Goal: Information Seeking & Learning: Learn about a topic

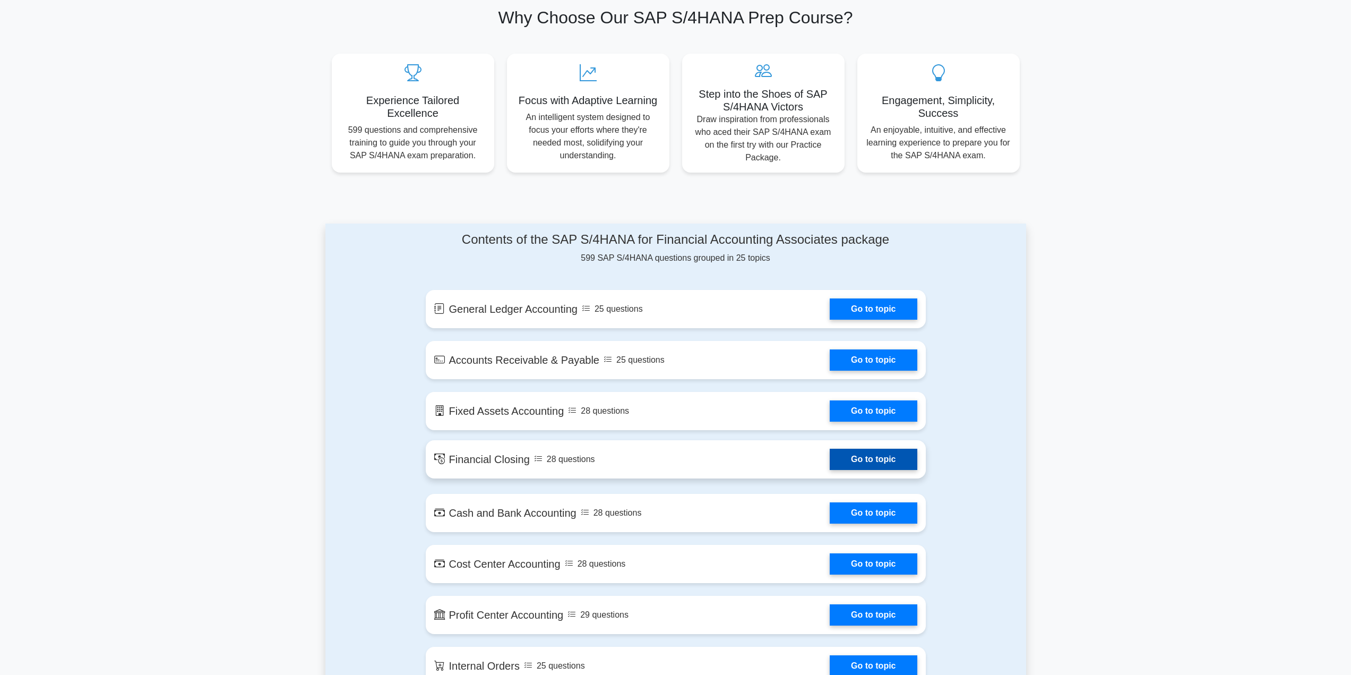
scroll to position [319, 0]
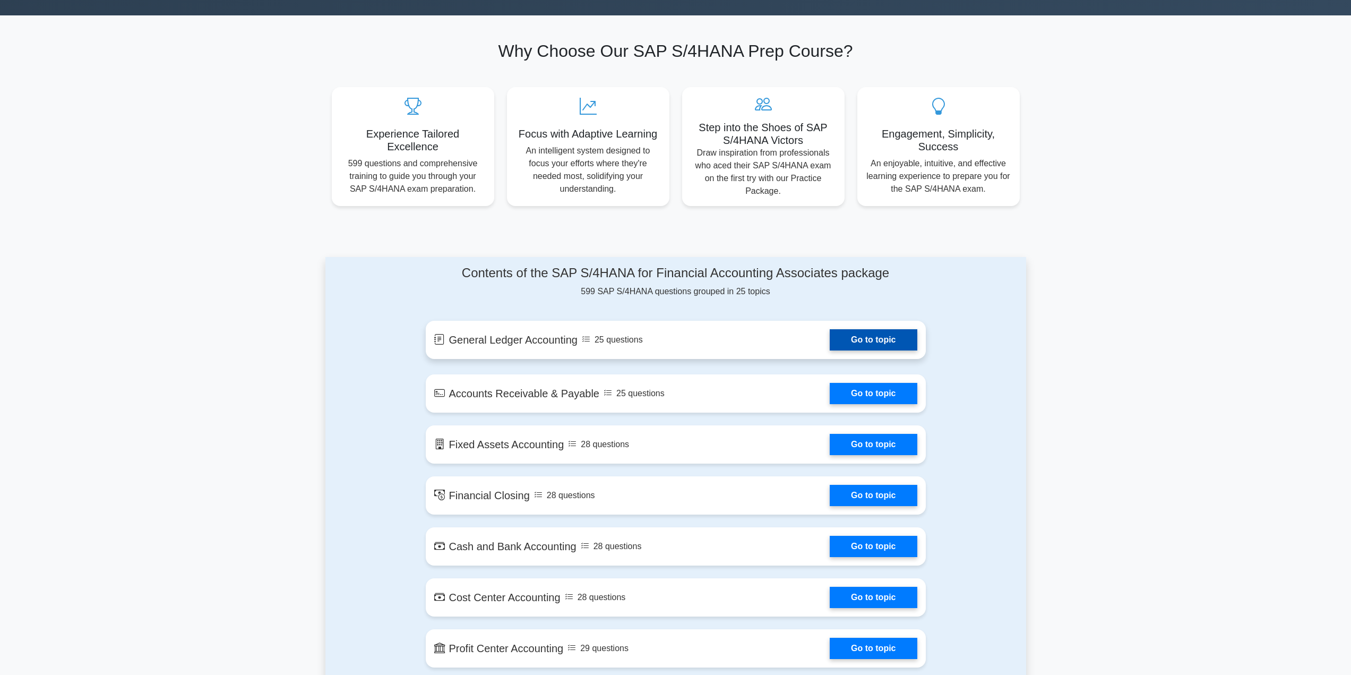
click at [873, 329] on link "Go to topic" at bounding box center [873, 339] width 87 height 21
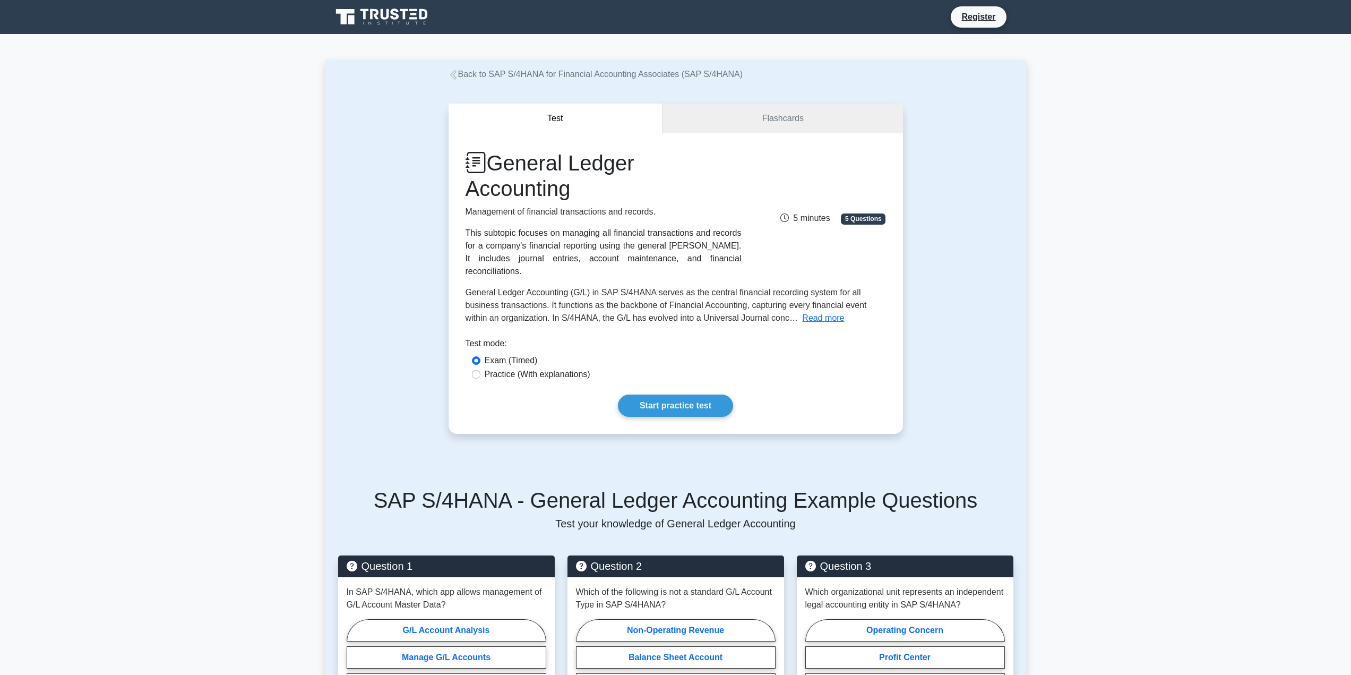
click at [533, 368] on label "Practice (With explanations)" at bounding box center [538, 374] width 106 height 13
click at [481, 370] on input "Practice (With explanations)" at bounding box center [476, 374] width 8 height 8
radio input "true"
click at [661, 395] on link "Start practice test" at bounding box center [675, 406] width 115 height 22
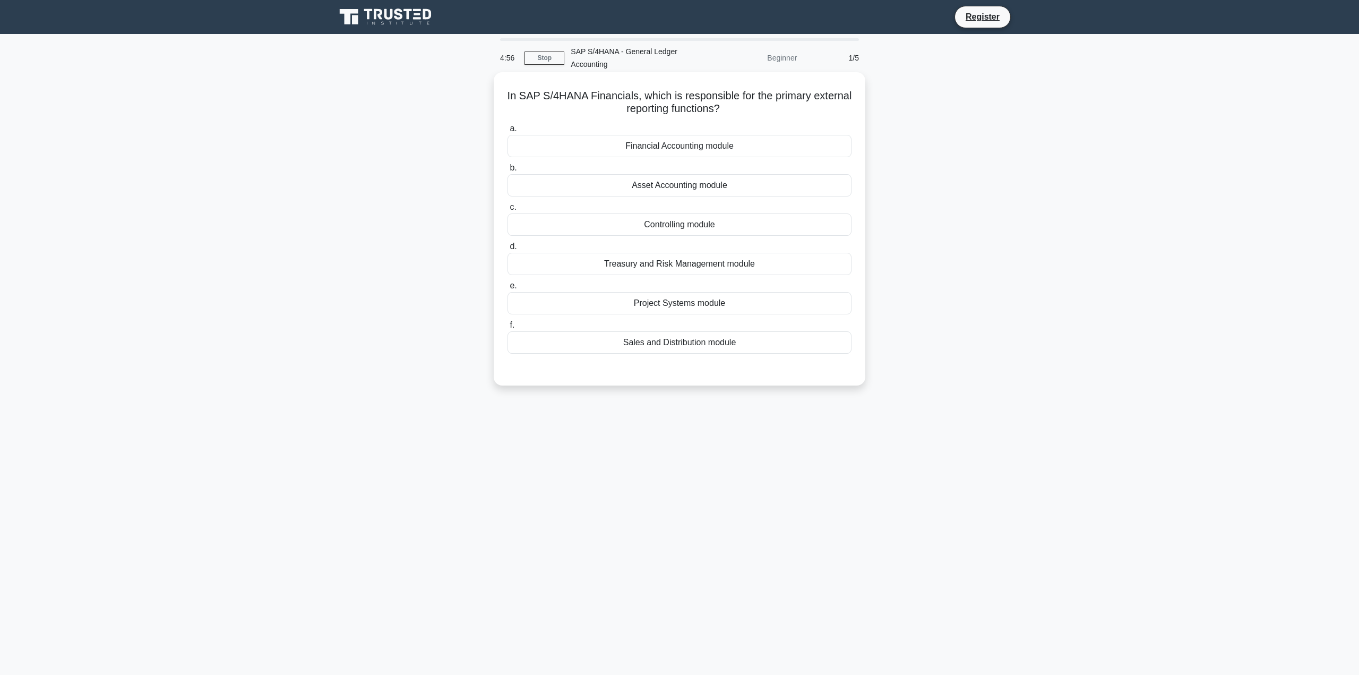
click at [669, 133] on label "a. Financial Accounting module" at bounding box center [680, 139] width 344 height 35
click at [508, 132] on input "a. Financial Accounting module" at bounding box center [508, 128] width 0 height 7
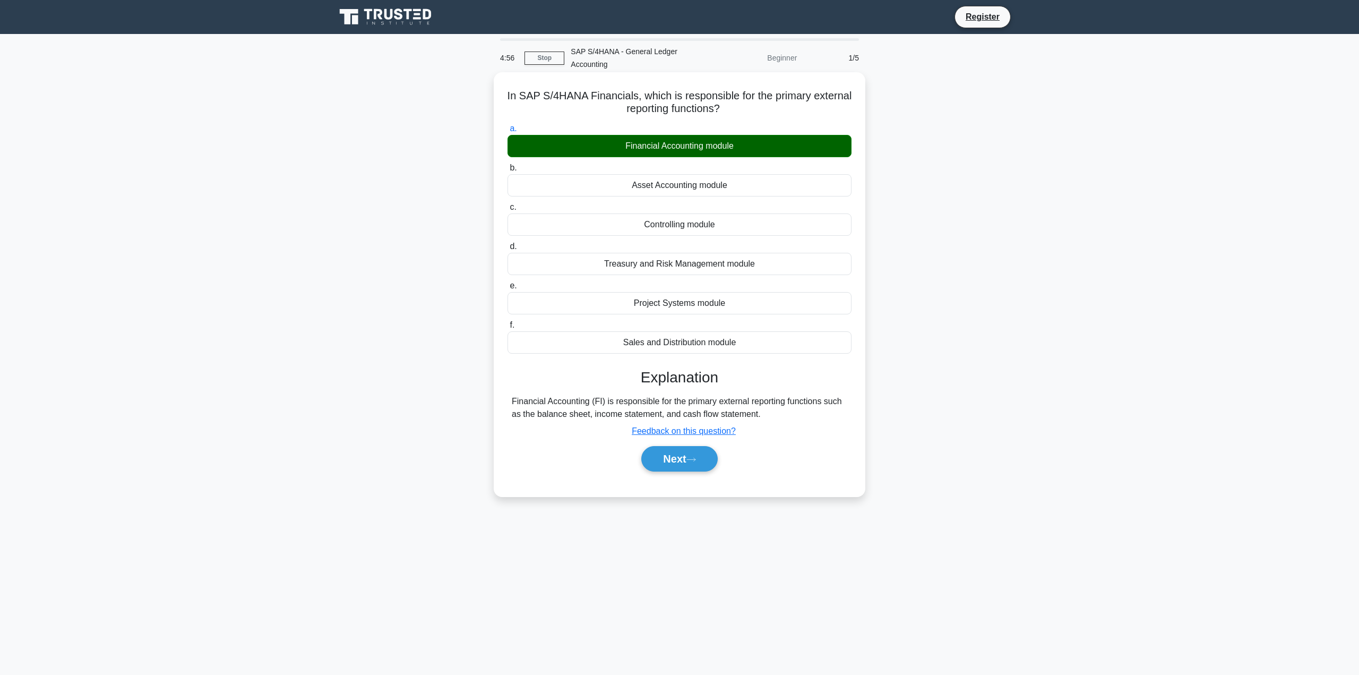
click at [670, 199] on div "a. Financial Accounting module b. Asset Accounting module c. d. e. f." at bounding box center [679, 238] width 357 height 236
click at [630, 190] on div "Asset Accounting module" at bounding box center [680, 185] width 344 height 22
click at [508, 172] on input "b. Asset Accounting module" at bounding box center [508, 168] width 0 height 7
click at [689, 458] on button "Next" at bounding box center [679, 459] width 76 height 25
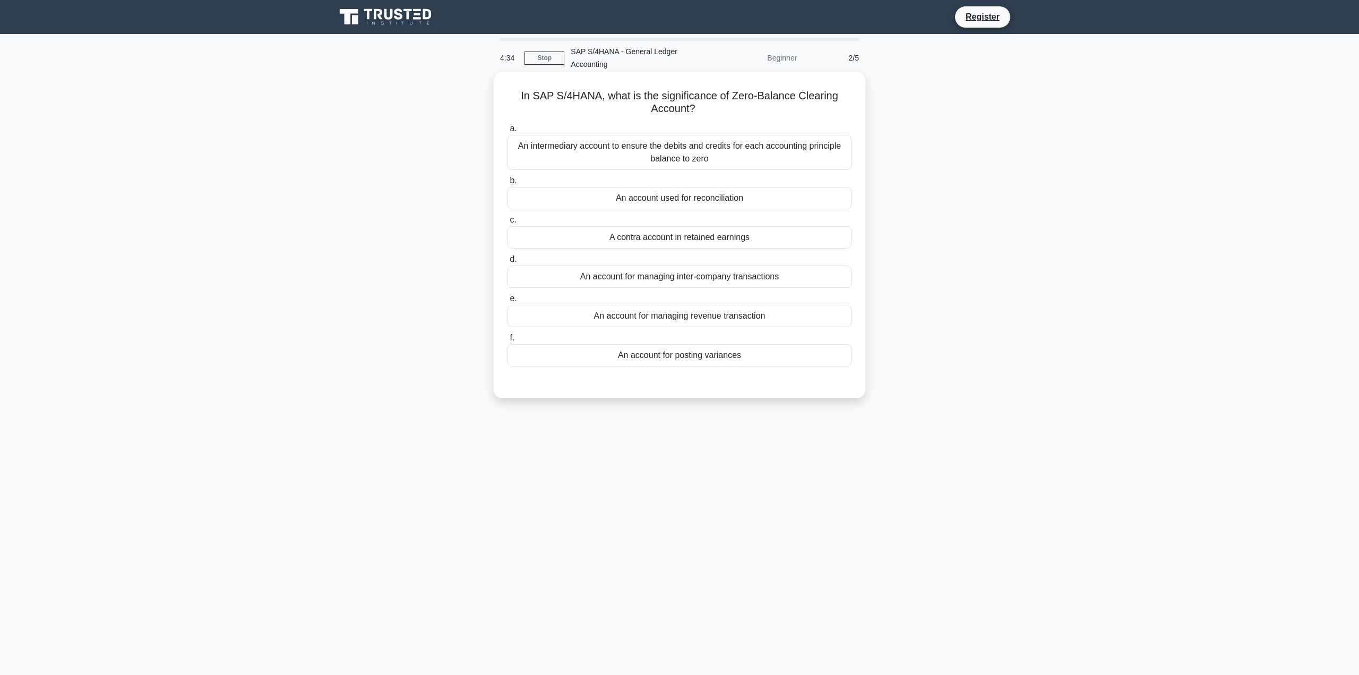
click at [733, 354] on div "An account for posting variances" at bounding box center [680, 355] width 344 height 22
click at [508, 341] on input "f. An account for posting variances" at bounding box center [508, 338] width 0 height 7
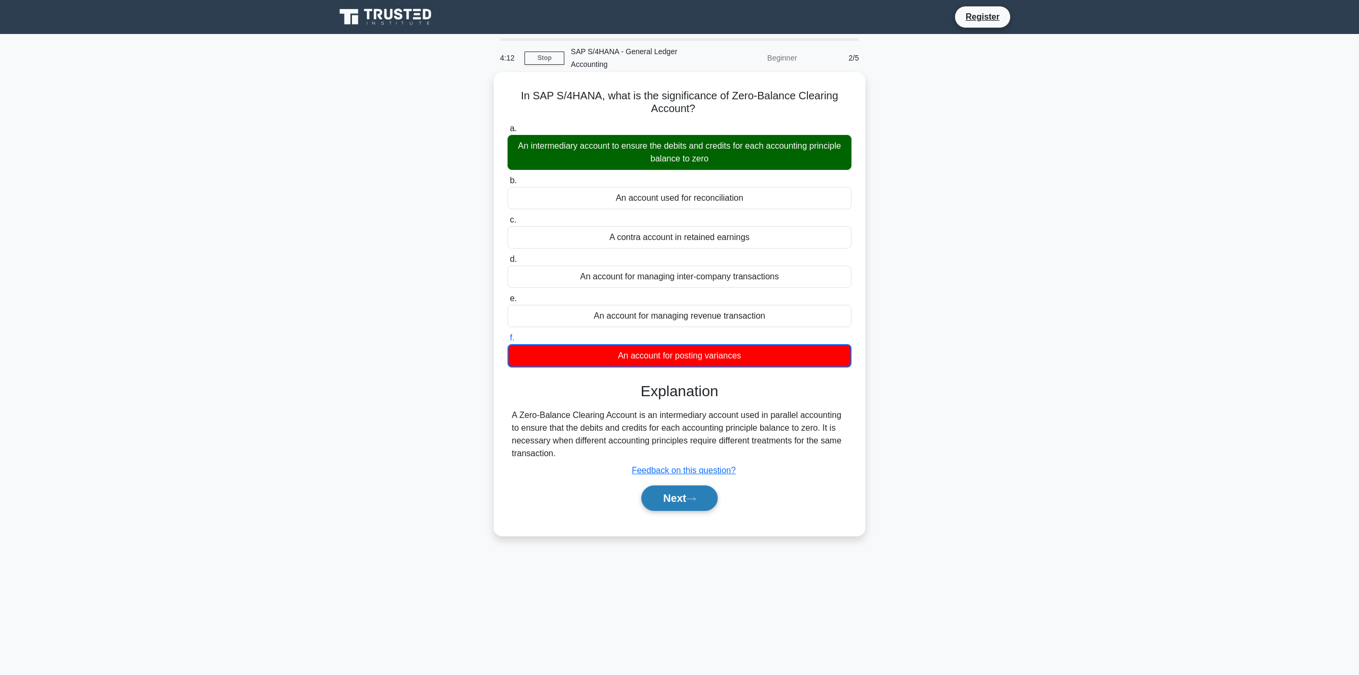
click at [681, 497] on button "Next" at bounding box center [679, 497] width 76 height 25
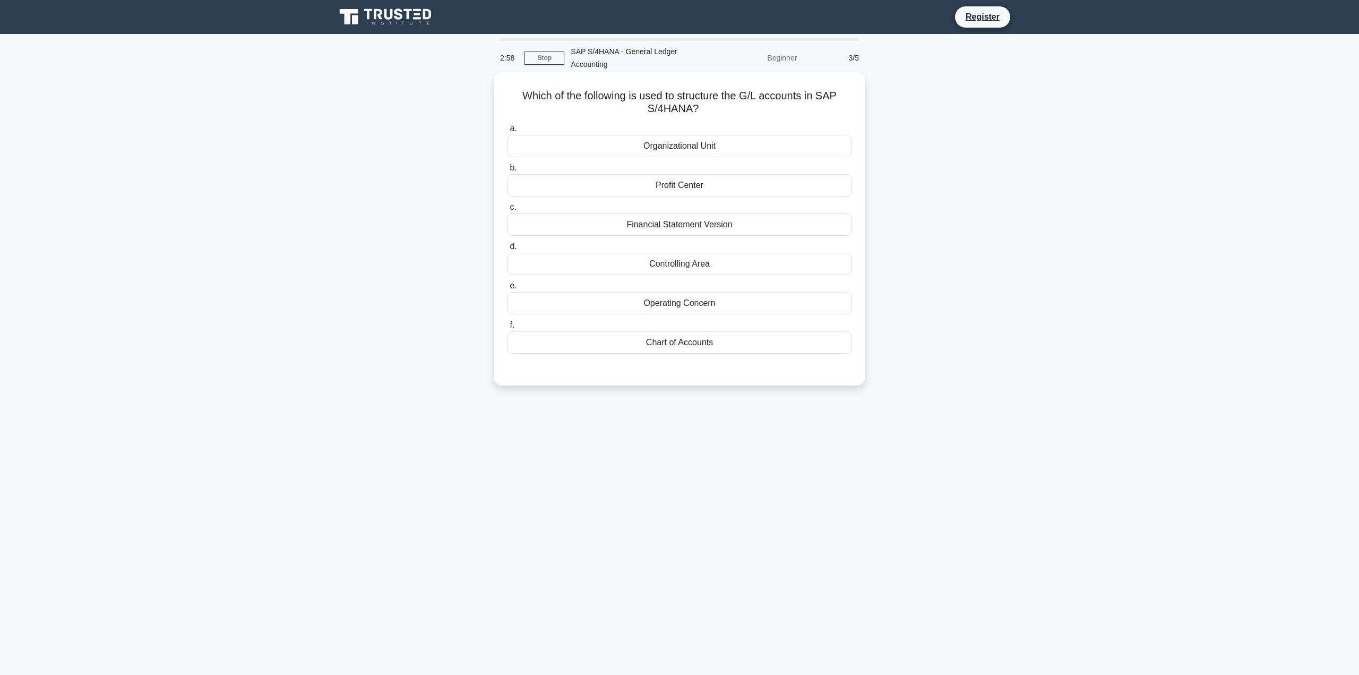
click at [741, 141] on div "Organizational Unit" at bounding box center [680, 146] width 344 height 22
click at [508, 132] on input "a. Organizational Unit" at bounding box center [508, 128] width 0 height 7
